Goal: Transaction & Acquisition: Purchase product/service

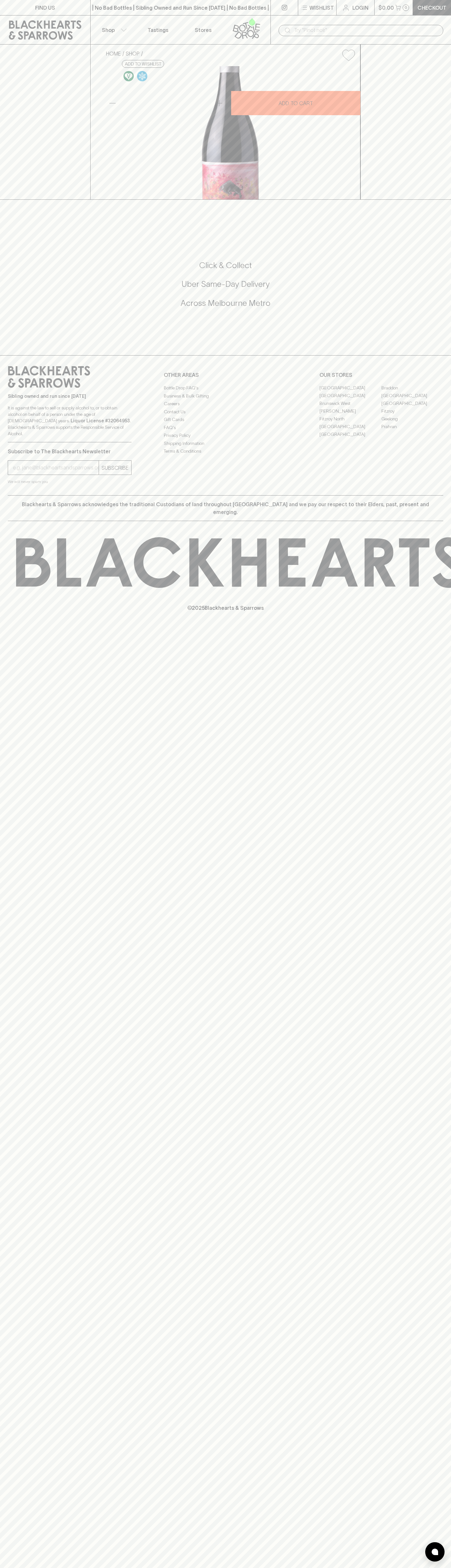
click at [202, 15] on div "| No Bad Bottles | Sibling Owned and Run Since 2006 | No Bad Bottles | Sibling …" at bounding box center [180, 8] width 180 height 15
click at [441, 199] on div "HOME SHOP Rosenvale Artist Series Graciano Blend 2021 $26.00 Add to wishlist 10…" at bounding box center [225, 122] width 451 height 155
click at [63, 1567] on html "FIND US | No Bad Bottles | Sibling Owned and Run Since 2006 | No Bad Bottles | …" at bounding box center [225, 784] width 451 height 1568
click at [6, 137] on div "HOME SHOP Rosenvale Artist Series Graciano Blend 2021 $26.00 Add to wishlist 10…" at bounding box center [225, 122] width 451 height 155
